Goal: Transaction & Acquisition: Purchase product/service

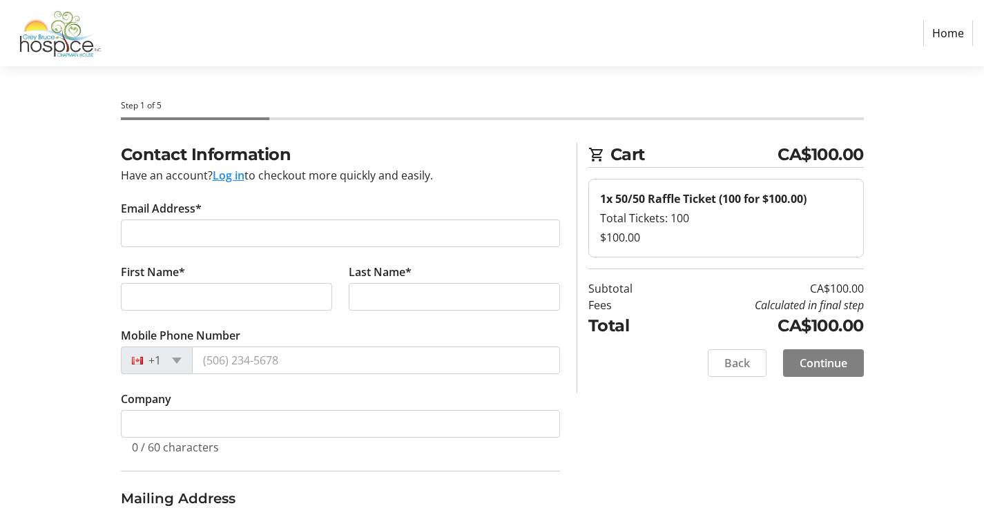
select select "CA"
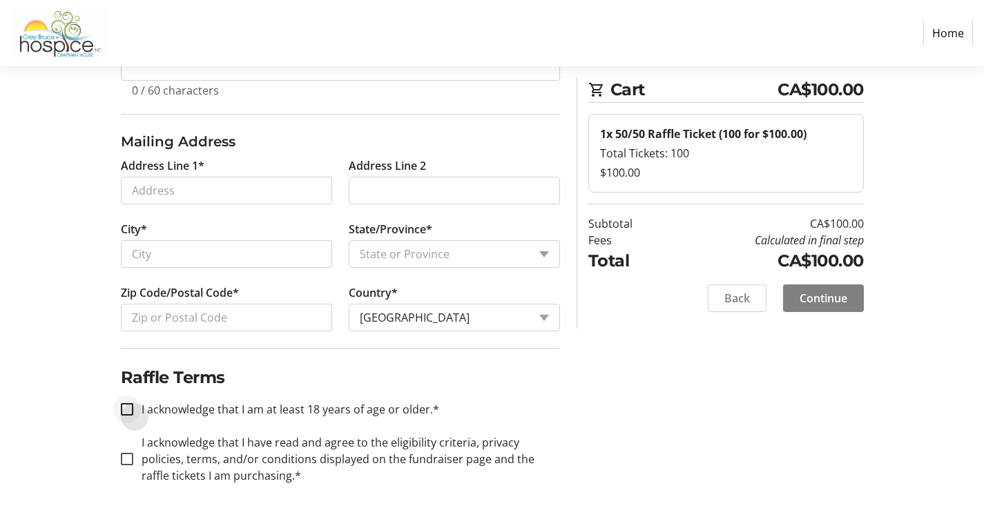
click at [132, 404] on input "I acknowledge that I am at least 18 years of age or older.*" at bounding box center [127, 409] width 12 height 12
checkbox input "true"
click at [125, 457] on input "I acknowledge that I have read and agree to the eligibility criteria, privacy p…" at bounding box center [127, 459] width 12 height 12
checkbox input "true"
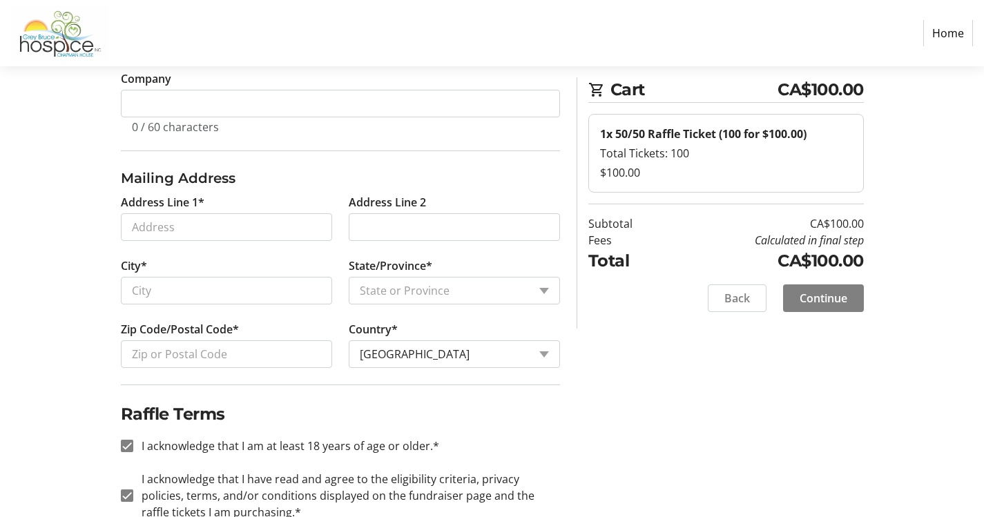
scroll to position [0, 0]
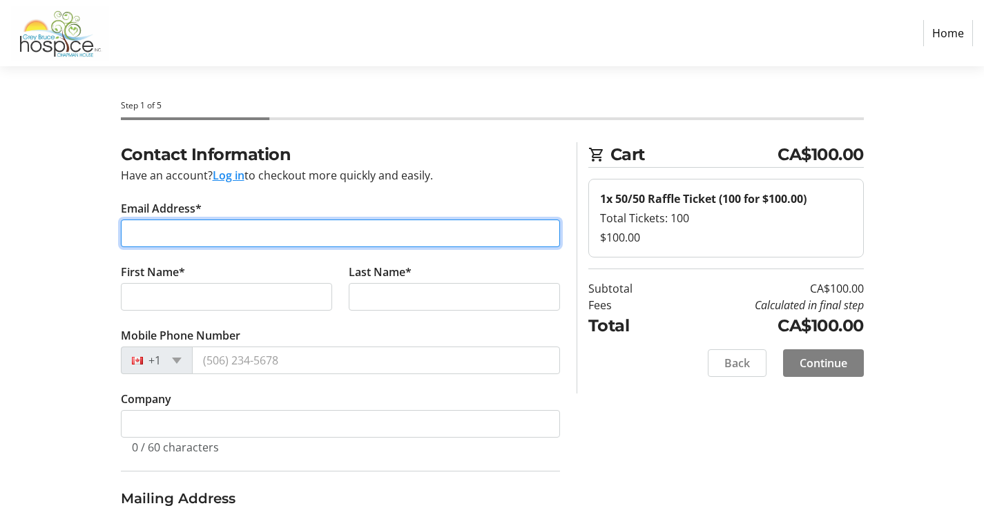
click at [164, 236] on input "Email Address*" at bounding box center [340, 234] width 439 height 28
type input "[EMAIL_ADDRESS][DOMAIN_NAME]"
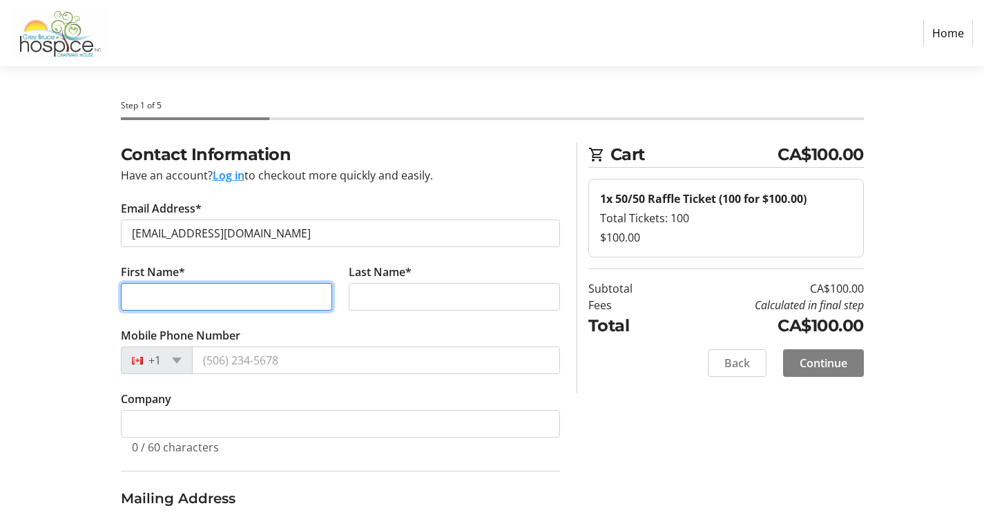
click at [157, 294] on input "First Name*" at bounding box center [226, 297] width 211 height 28
type input "[PERSON_NAME]"
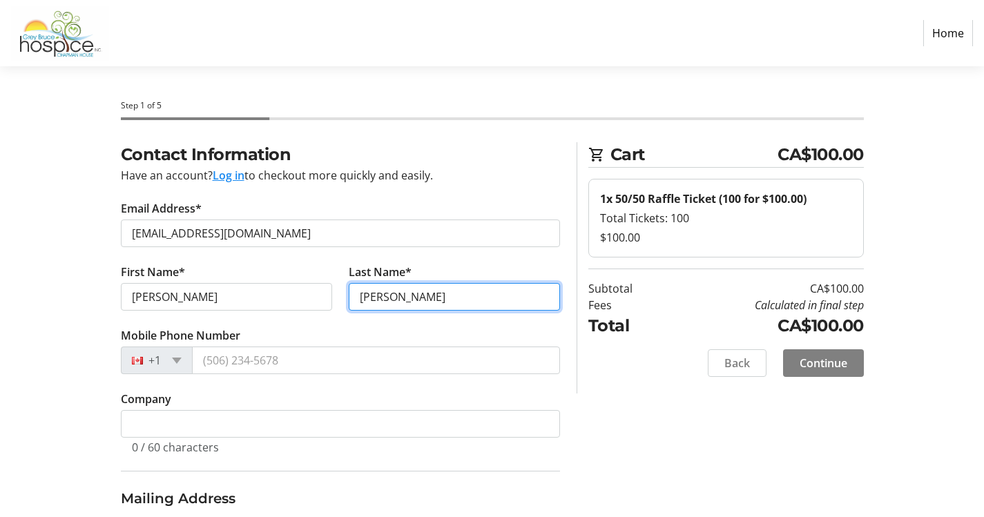
type input "[PERSON_NAME]"
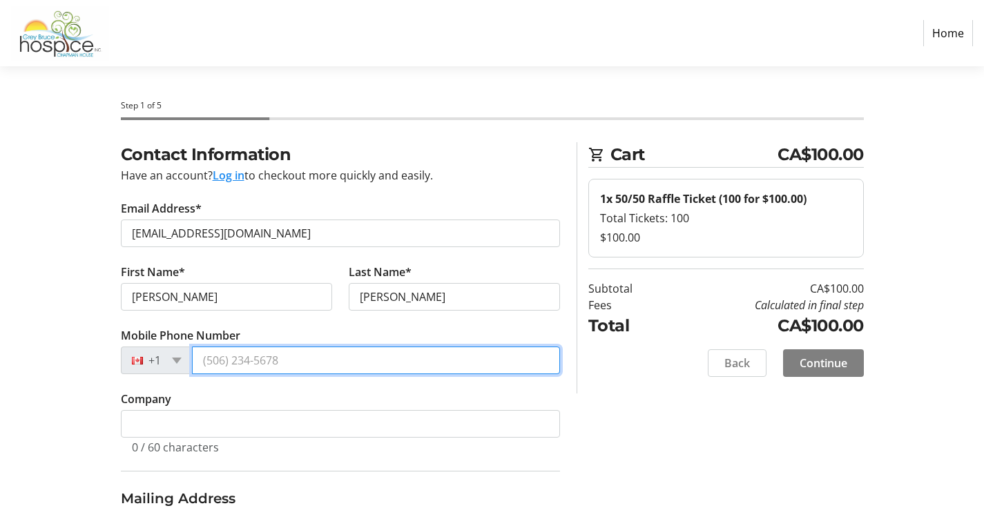
click at [237, 358] on input "Mobile Phone Number" at bounding box center [376, 361] width 368 height 28
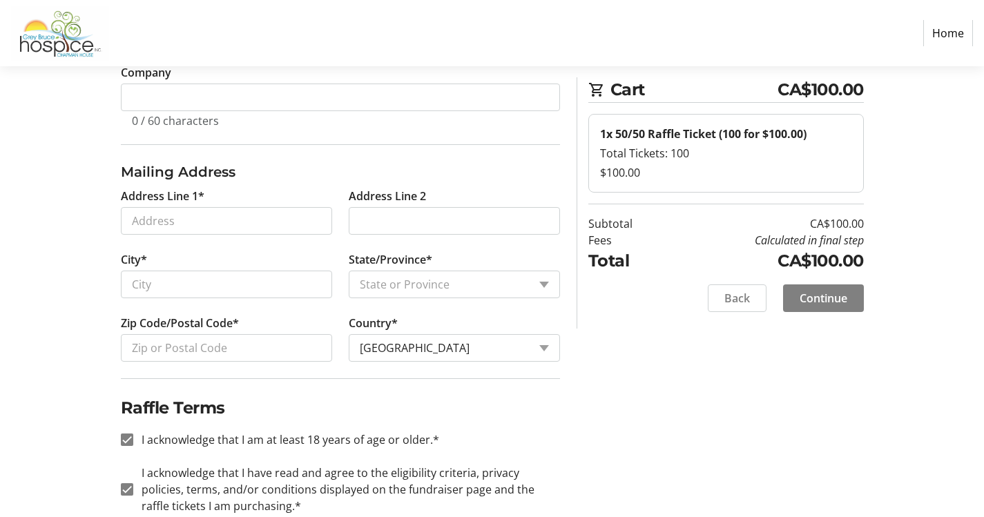
type input "[PHONE_NUMBER]"
click at [151, 220] on input "Address Line 1*" at bounding box center [226, 221] width 211 height 28
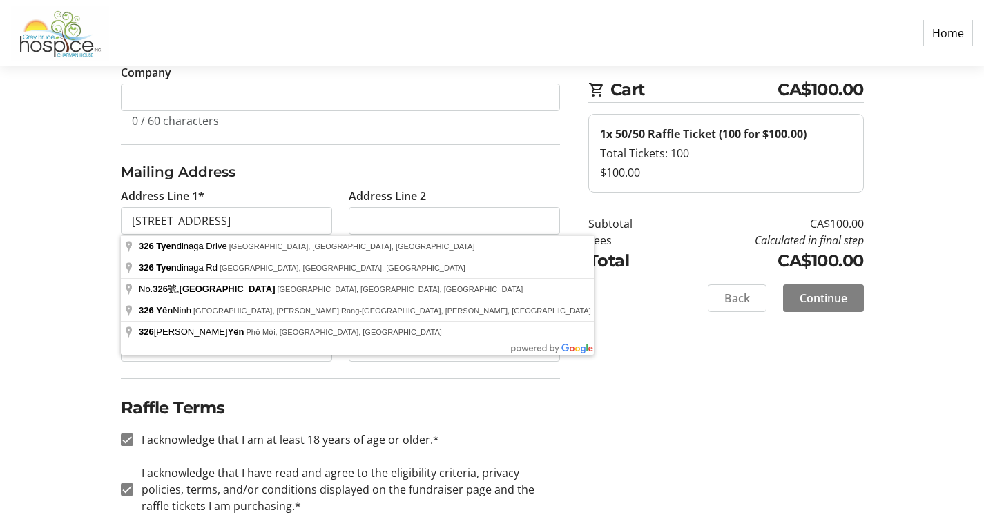
type input "[STREET_ADDRESS]"
type input "[GEOGRAPHIC_DATA]"
select select "ON"
type input "N0H 2L0"
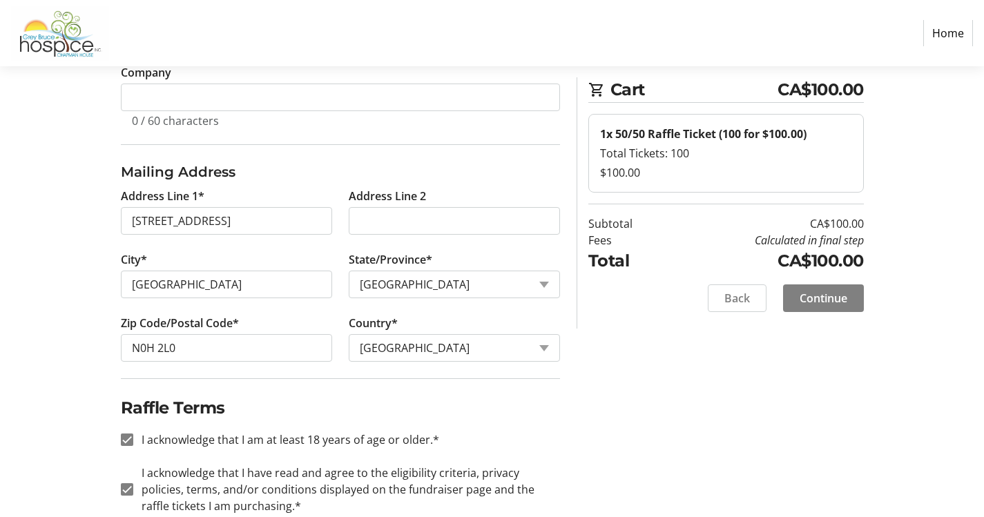
drag, startPoint x: 136, startPoint y: 227, endPoint x: 220, endPoint y: 248, distance: 86.8
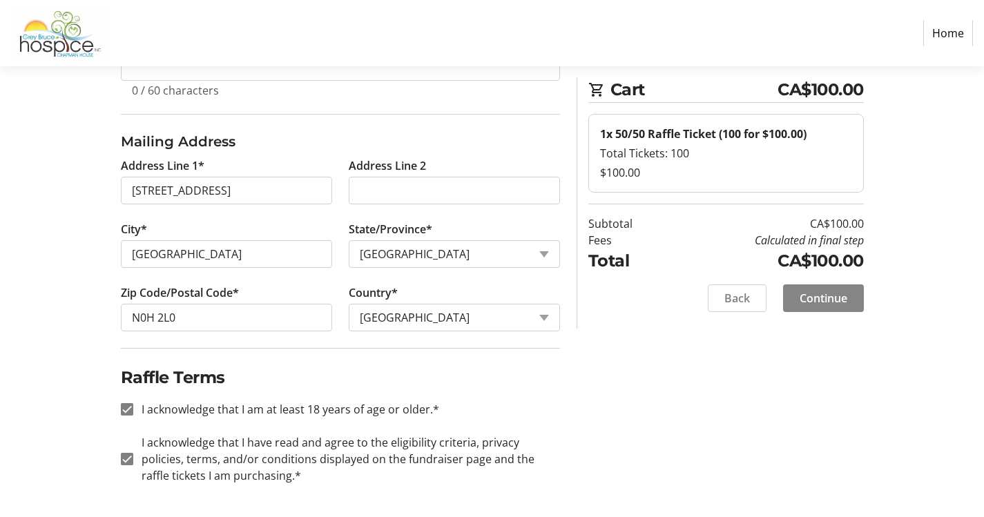
click at [820, 301] on span "Continue" at bounding box center [824, 298] width 48 height 17
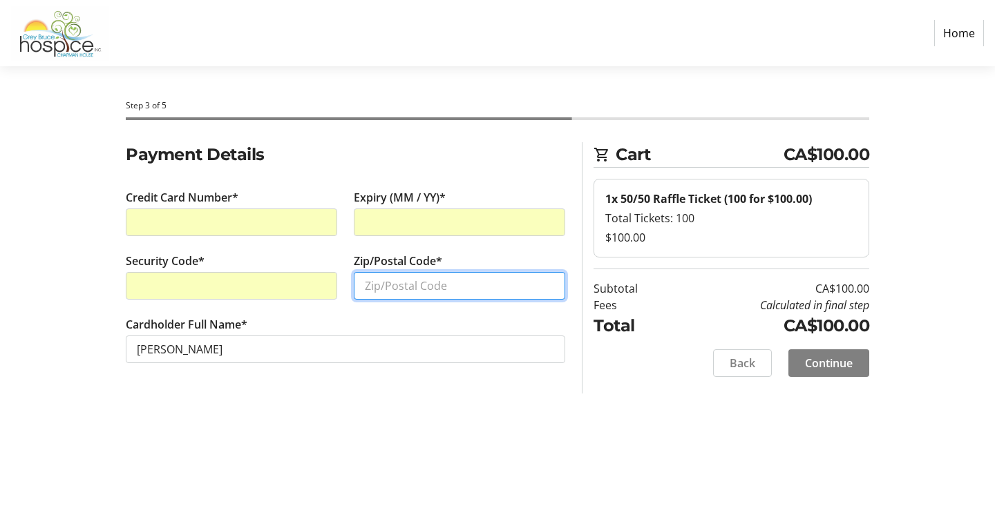
click at [399, 285] on input "Zip/Postal Code*" at bounding box center [459, 286] width 211 height 28
type input "N0H 2L0"
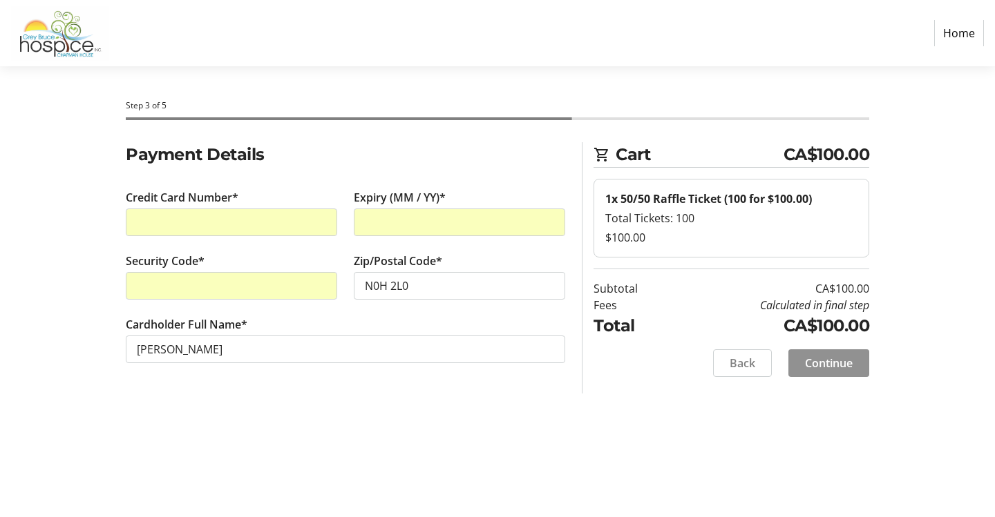
click at [839, 365] on span "Continue" at bounding box center [829, 363] width 48 height 17
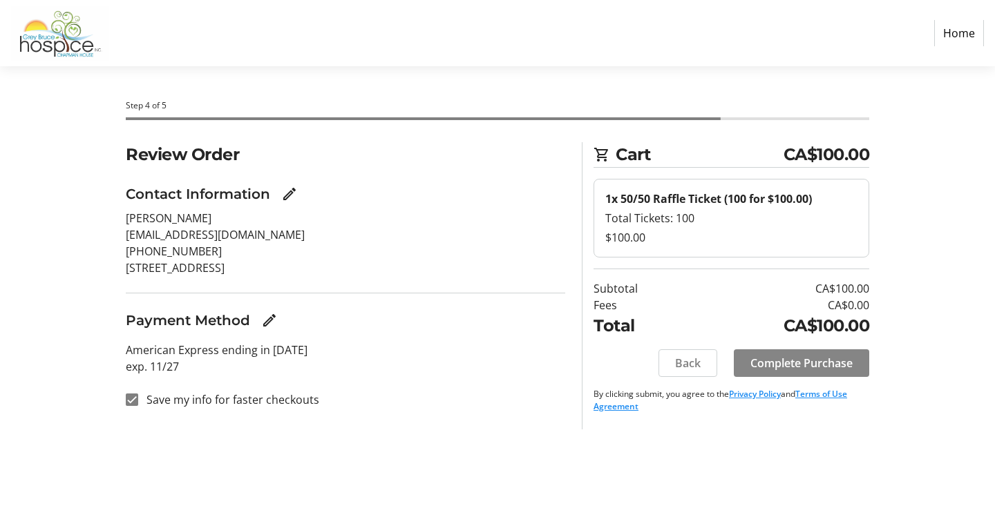
click at [781, 364] on span "Complete Purchase" at bounding box center [801, 363] width 102 height 17
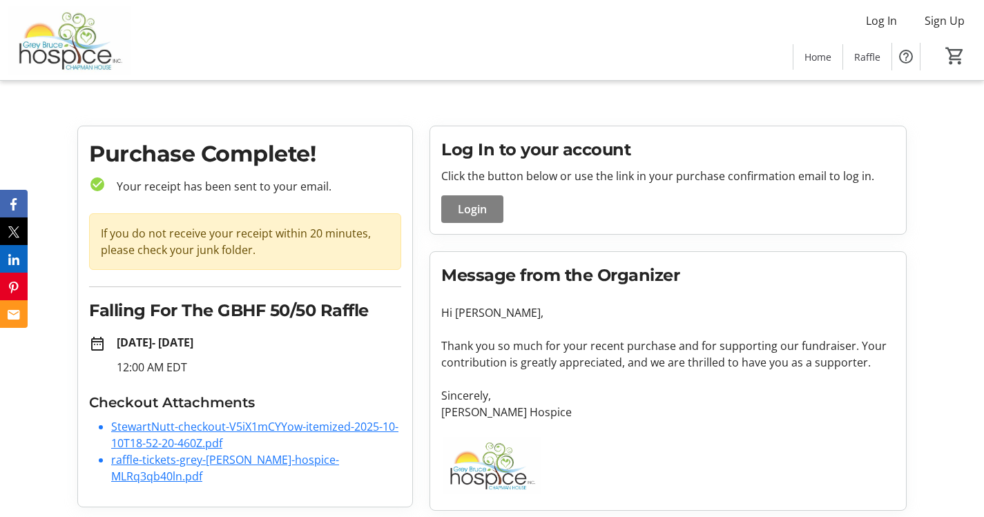
click at [222, 428] on link "StewartNutt-checkout-V5iX1mCYYow-itemized-2025-10-10T18-52-20-460Z.pdf" at bounding box center [254, 435] width 287 height 32
click at [155, 459] on link "raffle-tickets-grey-[PERSON_NAME]-hospice-MLRq3qb40ln.pdf" at bounding box center [225, 468] width 228 height 32
